Goal: Information Seeking & Learning: Learn about a topic

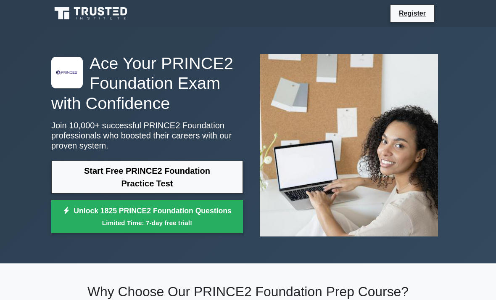
click at [210, 182] on link "Start Free PRINCE2 Foundation Practice Test" at bounding box center [147, 177] width 192 height 33
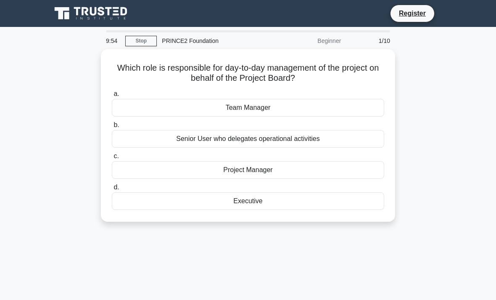
click at [302, 173] on div "Project Manager" at bounding box center [248, 170] width 272 height 18
click at [112, 159] on input "c. Project Manager" at bounding box center [112, 155] width 0 height 5
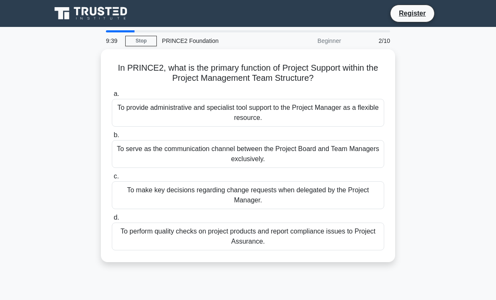
click at [332, 112] on div "To provide administrative and specialist tool support to the Project Manager as…" at bounding box center [248, 113] width 272 height 28
click at [112, 97] on input "a. To provide administrative and specialist tool support to the Project Manager…" at bounding box center [112, 93] width 0 height 5
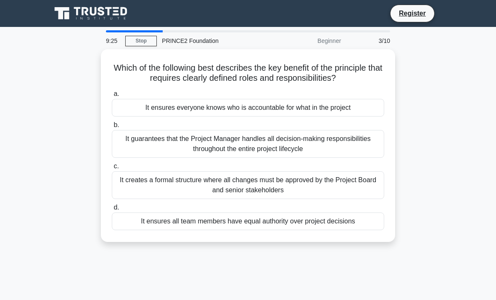
click at [347, 116] on div "It ensures everyone knows who is accountable for what in the project" at bounding box center [248, 108] width 272 height 18
click at [112, 97] on input "a. It ensures everyone knows who is accountable for what in the project" at bounding box center [112, 93] width 0 height 5
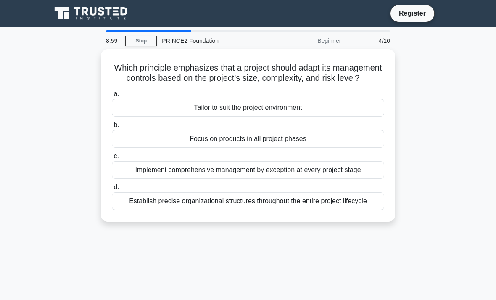
click at [304, 116] on div "Tailor to suit the project environment" at bounding box center [248, 108] width 272 height 18
click at [112, 97] on input "a. Tailor to suit the project environment" at bounding box center [112, 93] width 0 height 5
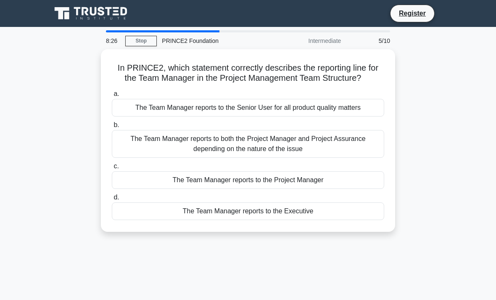
click at [304, 158] on div "The Team Manager reports to both the Project Manager and Project Assurance depe…" at bounding box center [248, 144] width 272 height 28
click at [112, 128] on input "b. The Team Manager reports to both the Project Manager and Project Assurance d…" at bounding box center [112, 124] width 0 height 5
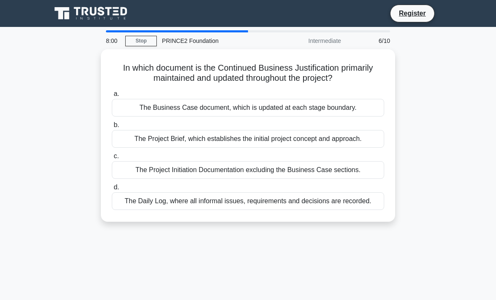
click at [330, 111] on div "The Business Case document, which is updated at each stage boundary." at bounding box center [248, 108] width 272 height 18
click at [112, 97] on input "a. The Business Case document, which is updated at each stage boundary." at bounding box center [112, 93] width 0 height 5
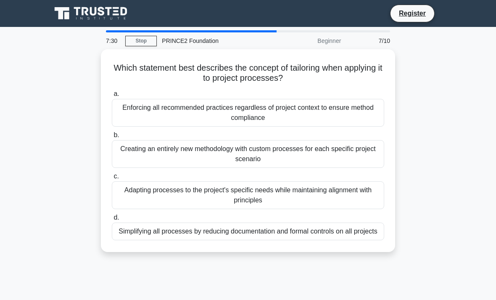
click at [354, 193] on div "Adapting processes to the project's specific needs while maintaining alignment …" at bounding box center [248, 195] width 272 height 28
click at [112, 179] on input "c. Adapting processes to the project's specific needs while maintaining alignme…" at bounding box center [112, 176] width 0 height 5
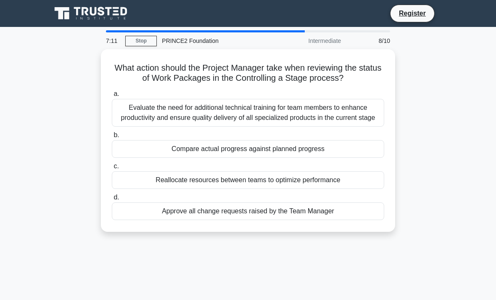
click at [322, 158] on div "Compare actual progress against planned progress" at bounding box center [248, 149] width 272 height 18
click at [112, 138] on input "b. Compare actual progress against planned progress" at bounding box center [112, 134] width 0 height 5
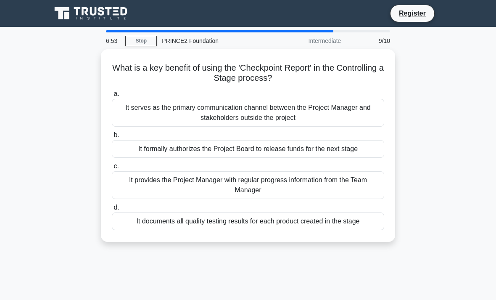
click at [356, 186] on div "It provides the Project Manager with regular progress information from the Team…" at bounding box center [248, 185] width 272 height 28
click at [112, 169] on input "c. It provides the Project Manager with regular progress information from the T…" at bounding box center [112, 166] width 0 height 5
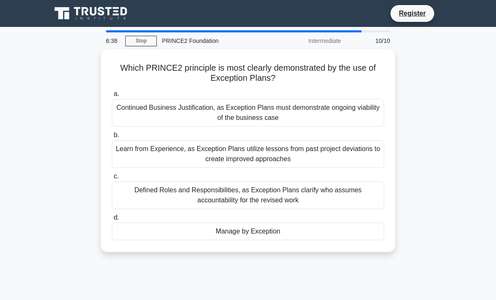
click at [310, 231] on div "Manage by Exception" at bounding box center [248, 231] width 272 height 18
click at [112, 220] on input "d. Manage by Exception" at bounding box center [112, 217] width 0 height 5
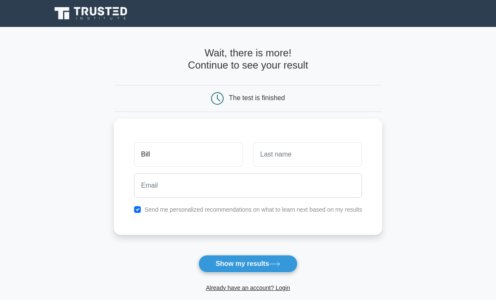
type input "Bill"
type input "Yam"
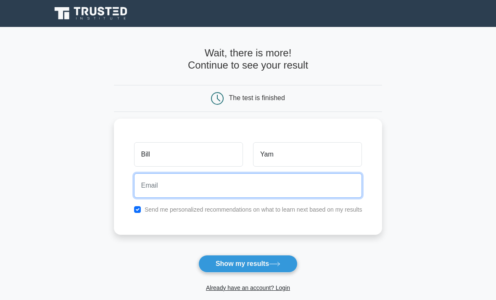
type input "."
type input "bctyam@yahoo.com.hk"
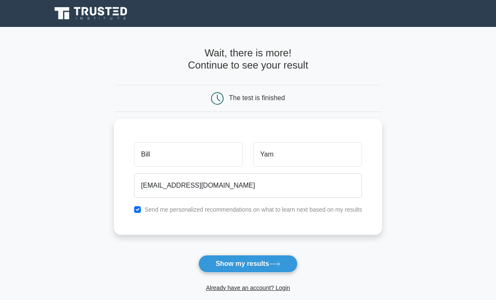
click at [251, 266] on button "Show my results" at bounding box center [247, 264] width 99 height 18
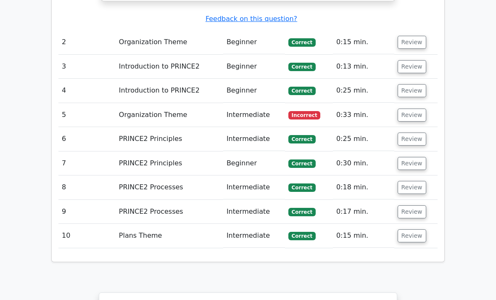
scroll to position [1025, 0]
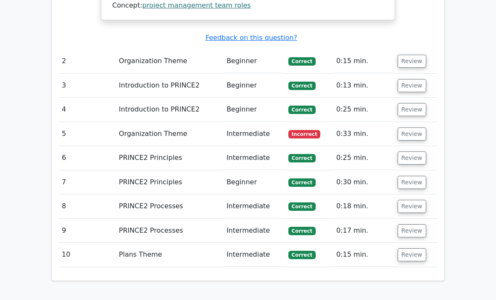
click at [358, 122] on td "0:33 min." at bounding box center [363, 134] width 61 height 24
click at [418, 127] on button "Review" at bounding box center [412, 133] width 29 height 13
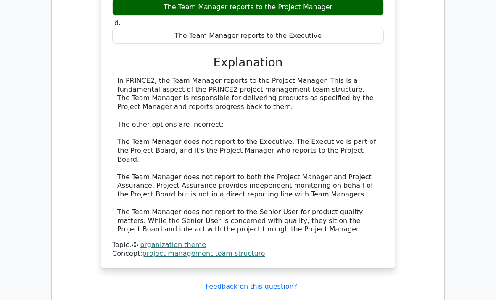
scroll to position [1292, 0]
